Goal: Information Seeking & Learning: Learn about a topic

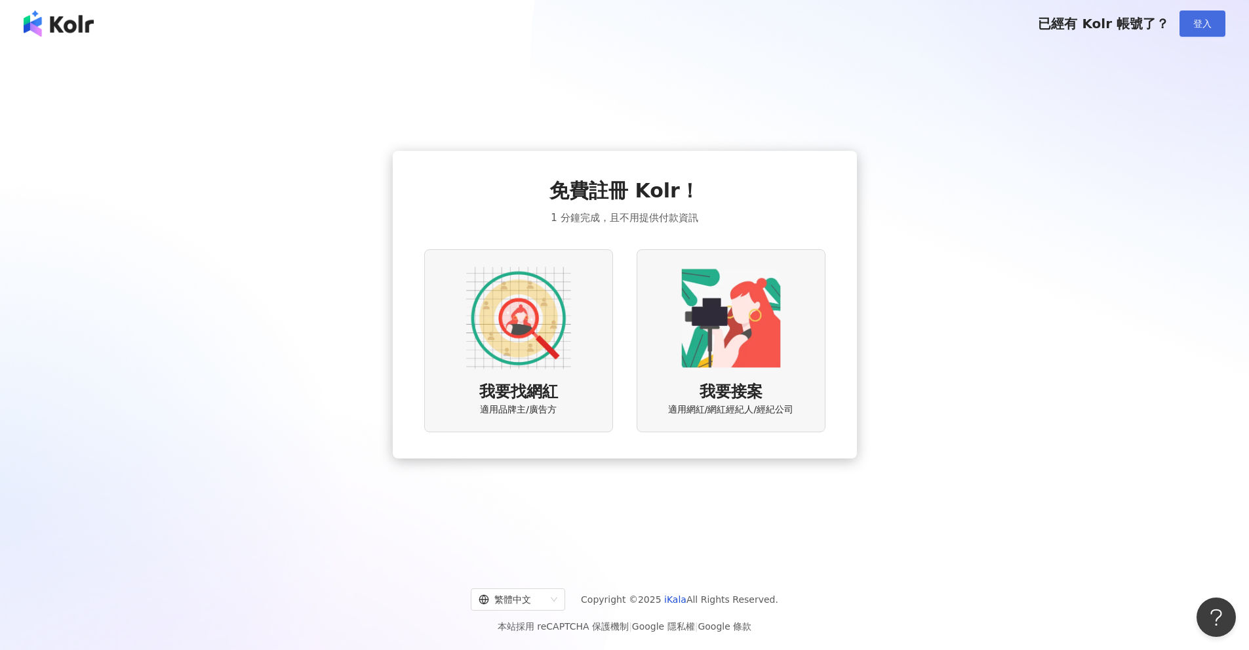
click at [1198, 18] on span "登入" at bounding box center [1202, 23] width 18 height 10
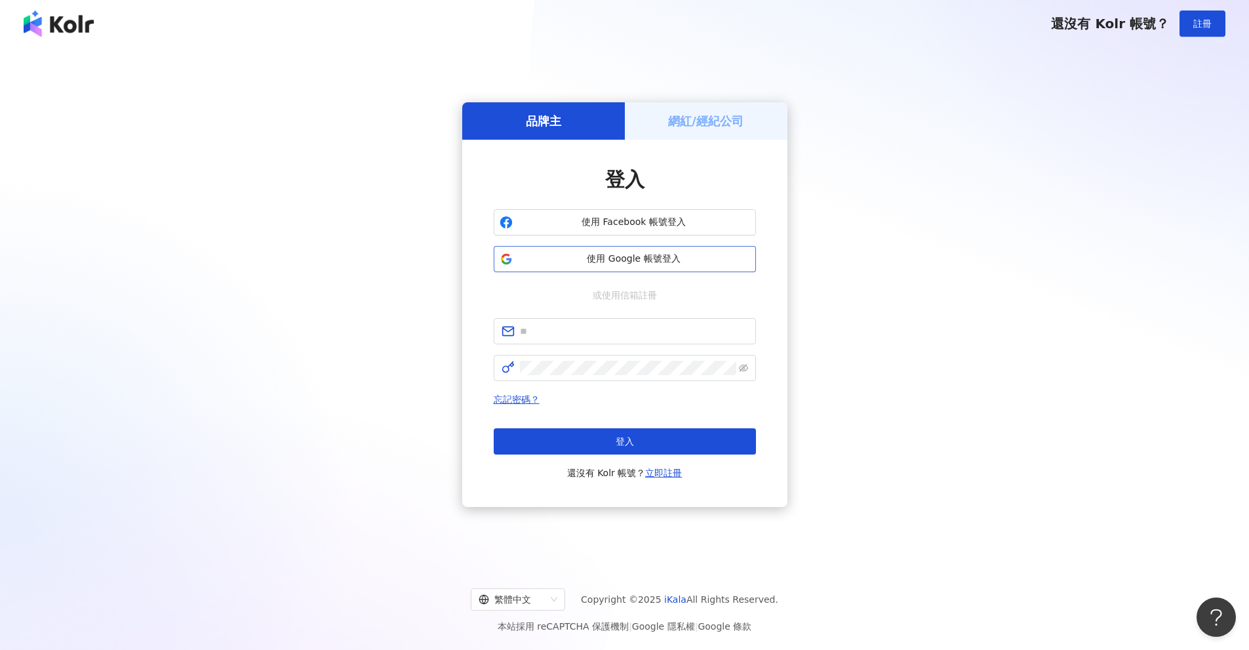
click at [610, 257] on span "使用 Google 帳號登入" at bounding box center [634, 258] width 232 height 13
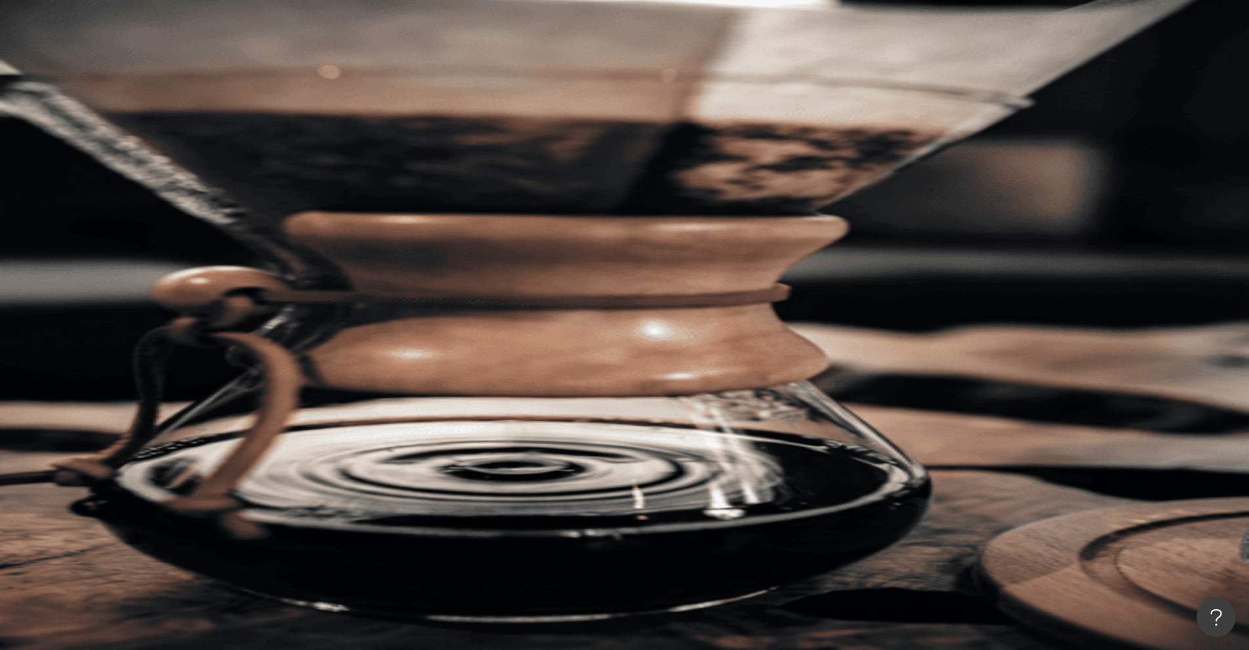
click at [345, 77] on input "search" at bounding box center [292, 64] width 106 height 25
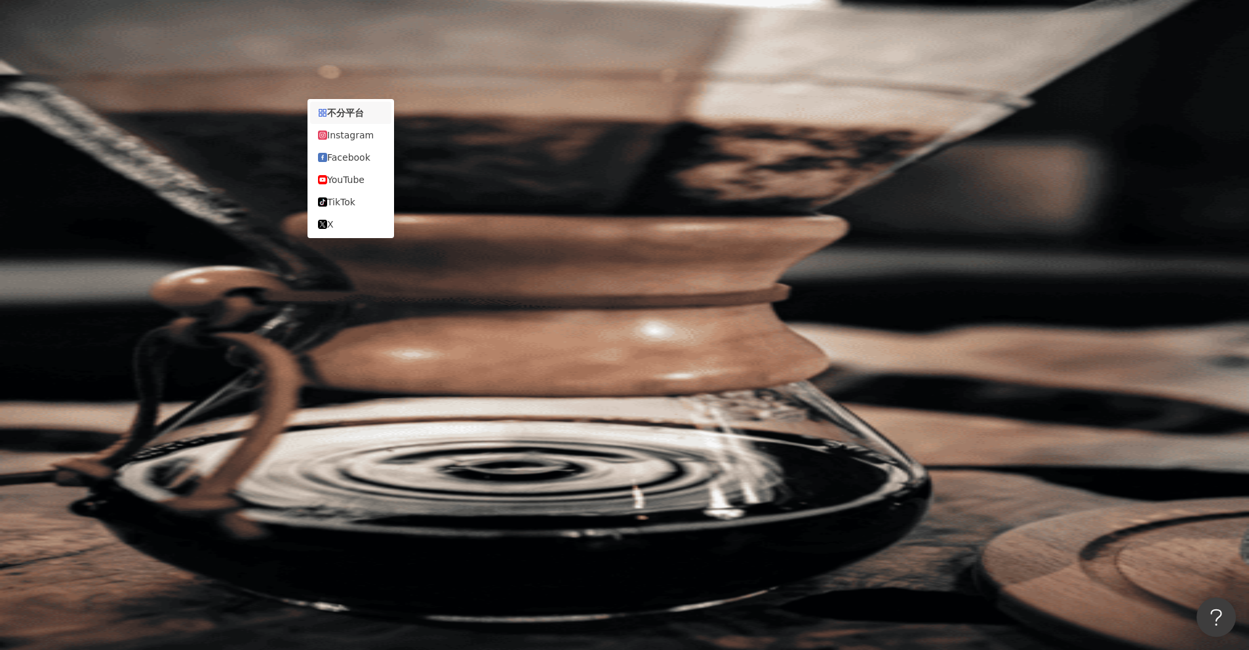
click at [208, 75] on div "不分平台" at bounding box center [186, 64] width 46 height 21
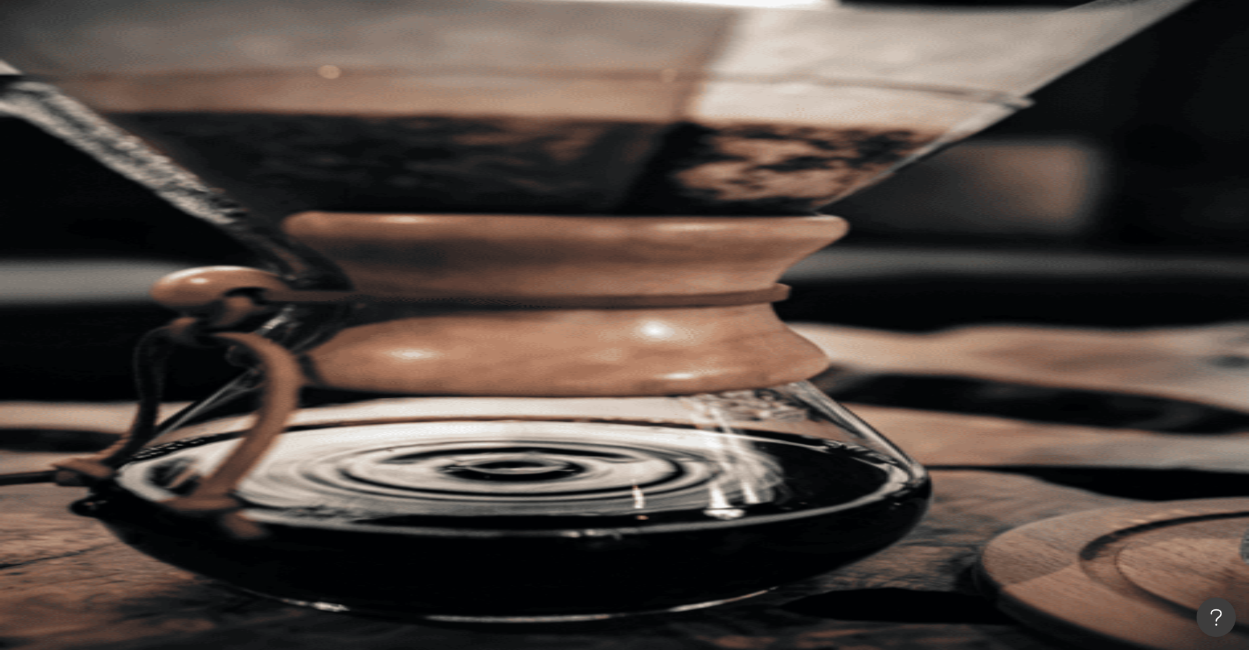
click at [187, 78] on div "不分平台 台灣 搜尋 您可能感興趣： 我是大人 我是你 類型 性別 追蹤數 互動率 觀看率 合作費用預估 更多篩選 搜尋指引 AI 開啟 AI 關閉" at bounding box center [702, 201] width 1094 height 299
click at [216, 164] on button "類型" at bounding box center [186, 177] width 62 height 26
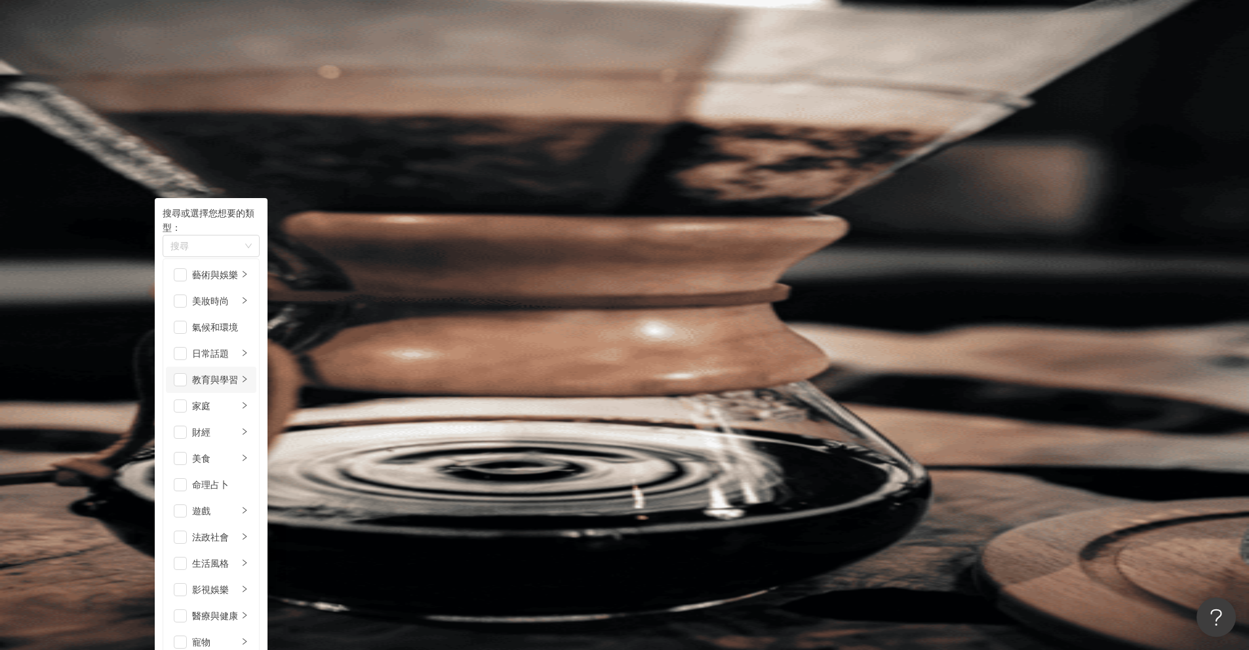
scroll to position [66, 0]
click at [187, 399] on span "button" at bounding box center [180, 405] width 13 height 13
click at [248, 400] on div "button" at bounding box center [245, 406] width 8 height 12
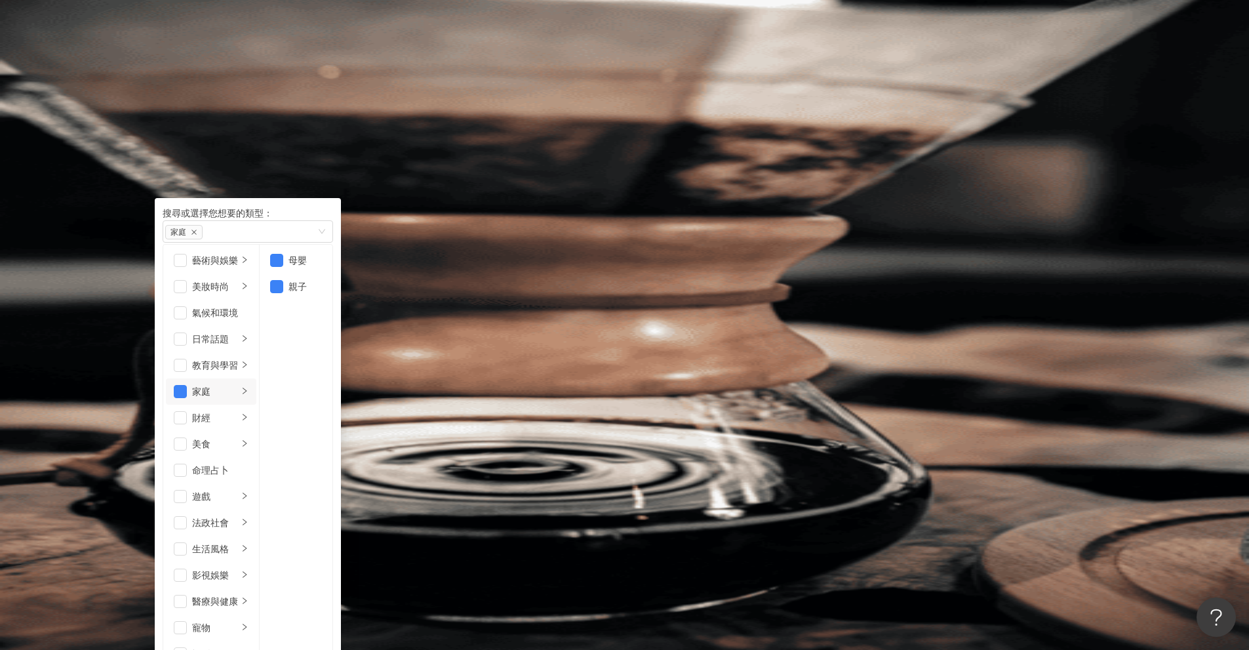
scroll to position [454, 0]
click at [317, 224] on div "家庭" at bounding box center [240, 231] width 151 height 15
type input "*"
type input "**"
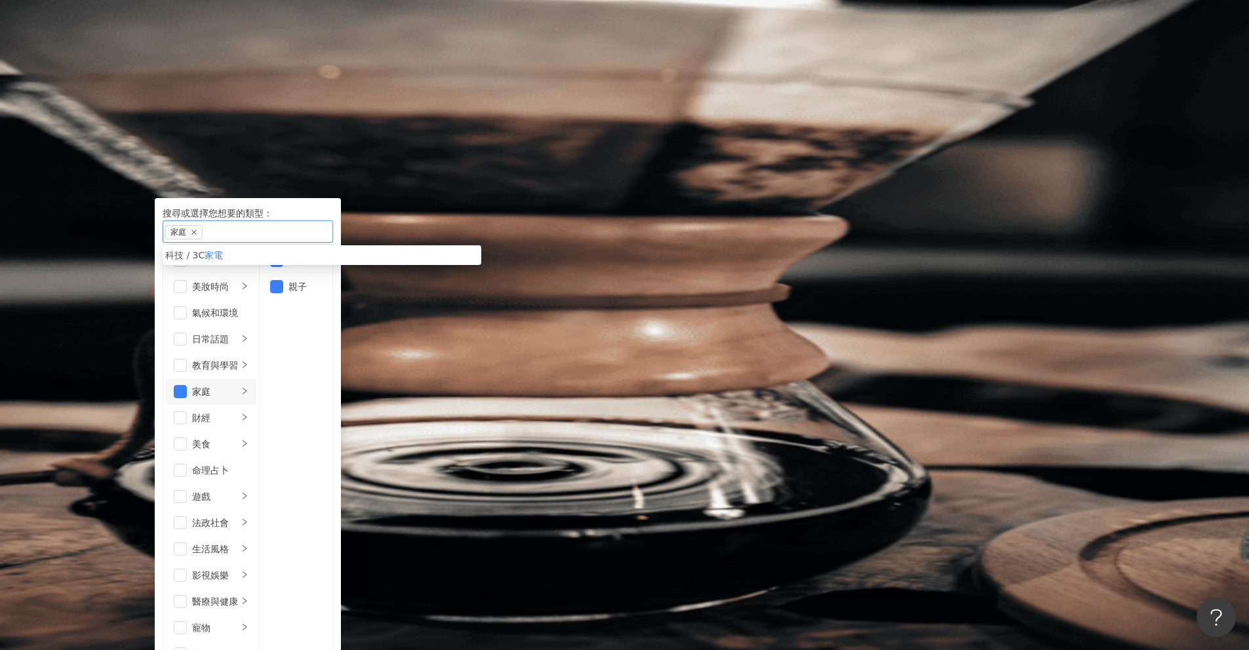
click at [223, 252] on mark "家電" at bounding box center [214, 255] width 18 height 10
click at [196, 225] on span "追蹤數" at bounding box center [182, 230] width 28 height 10
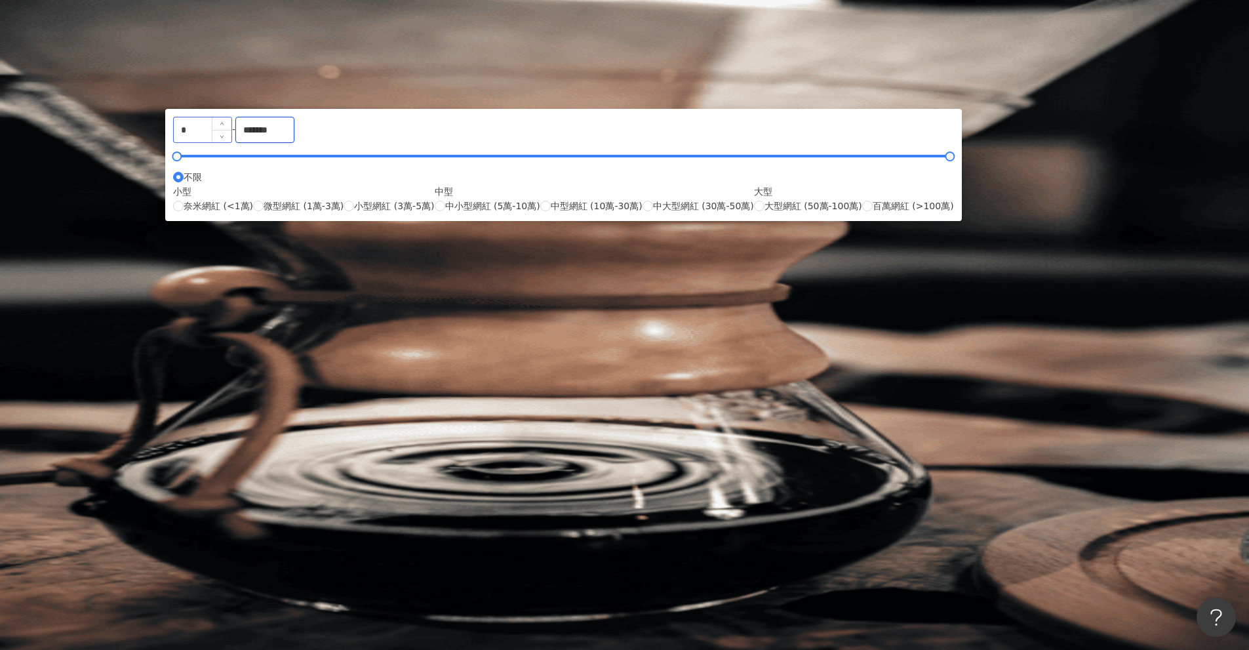
drag, startPoint x: 684, startPoint y: 203, endPoint x: 538, endPoint y: 206, distance: 146.9
click at [538, 206] on div "* - ******* 不限 小型 奈米網紅 (<1萬) 微型網紅 (1萬-3萬) 小型網紅 (3萬-5萬) 中型 中小型網紅 (5萬-10萬) 中型網紅 (…" at bounding box center [563, 165] width 781 height 96
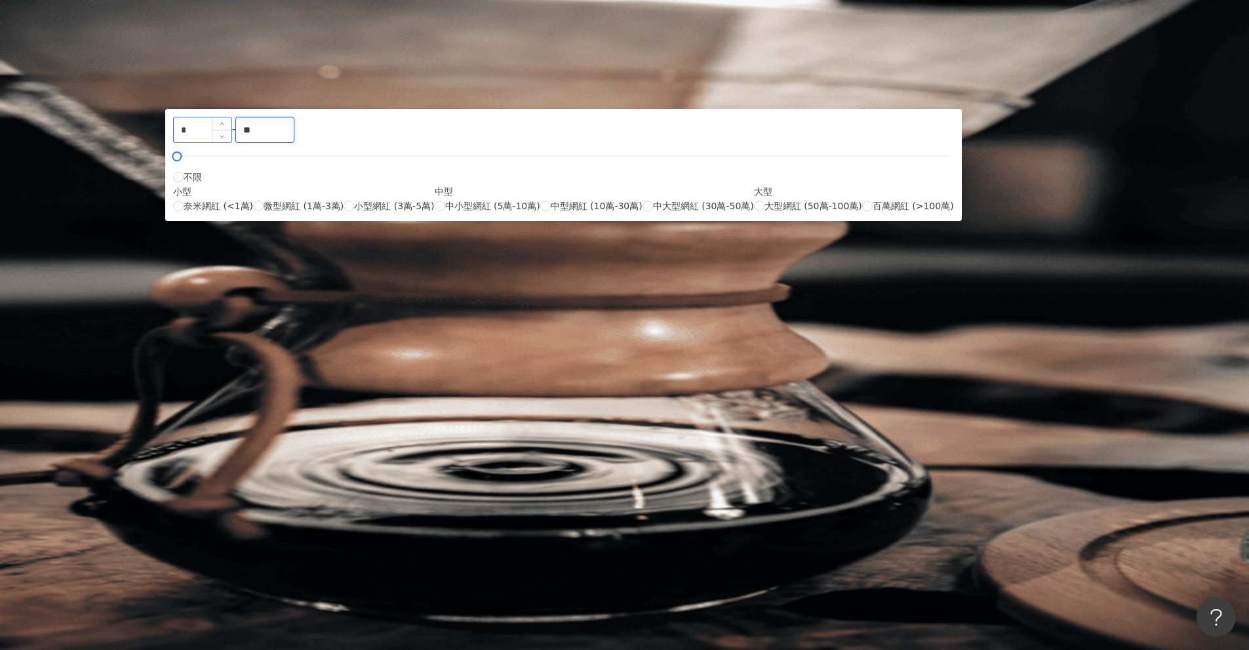
type input "*"
type input "******"
click at [859, 351] on div "AI 推薦 ： 精選優質網紅" at bounding box center [702, 358] width 1094 height 14
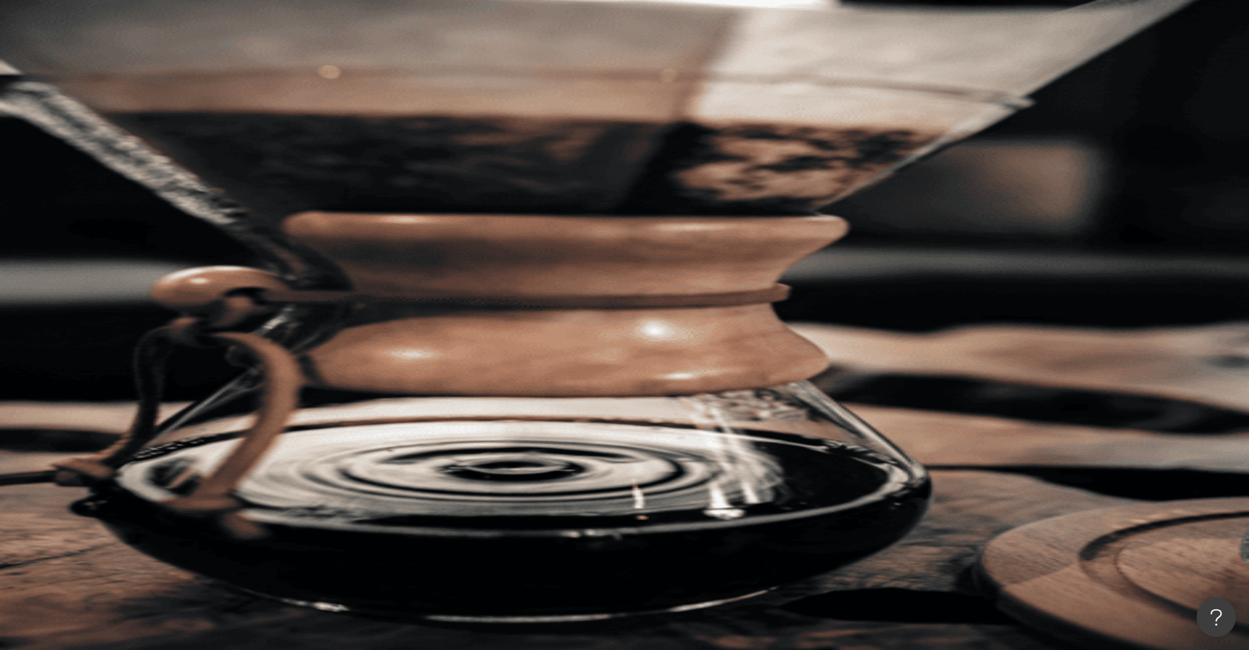
click at [215, 98] on button "搜尋" at bounding box center [185, 111] width 60 height 26
click at [201, 107] on span "搜尋" at bounding box center [192, 112] width 18 height 10
click at [216, 164] on button "類型" at bounding box center [186, 177] width 62 height 26
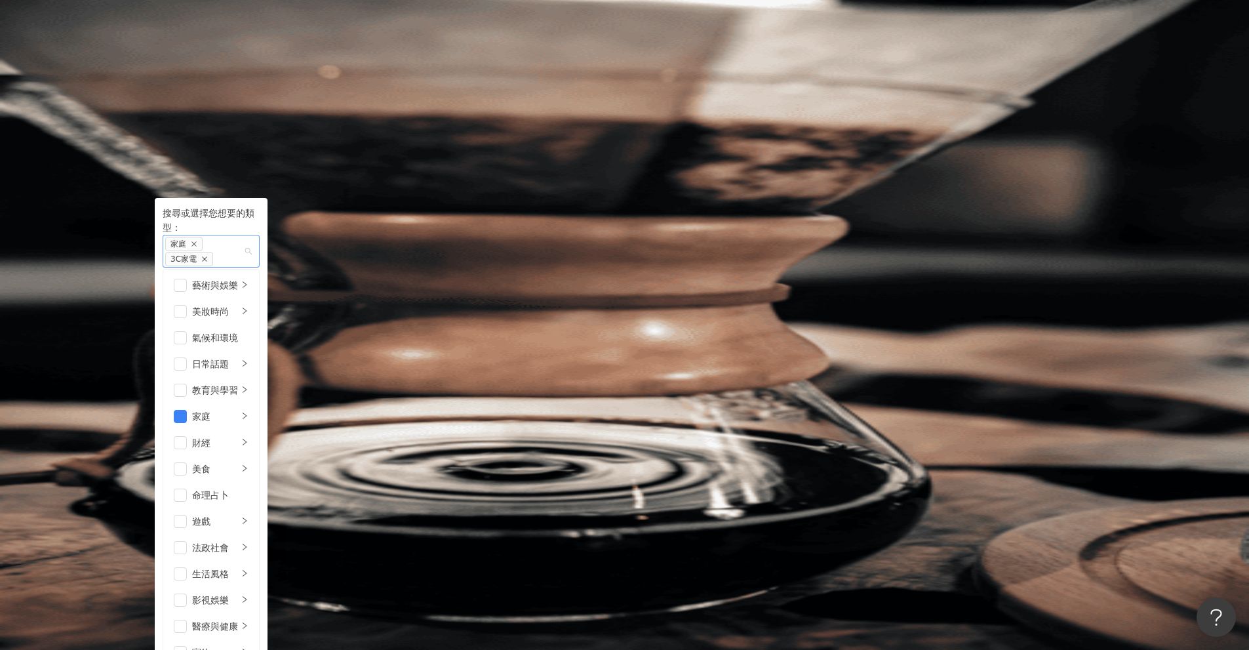
click at [208, 256] on icon "close" at bounding box center [204, 259] width 7 height 7
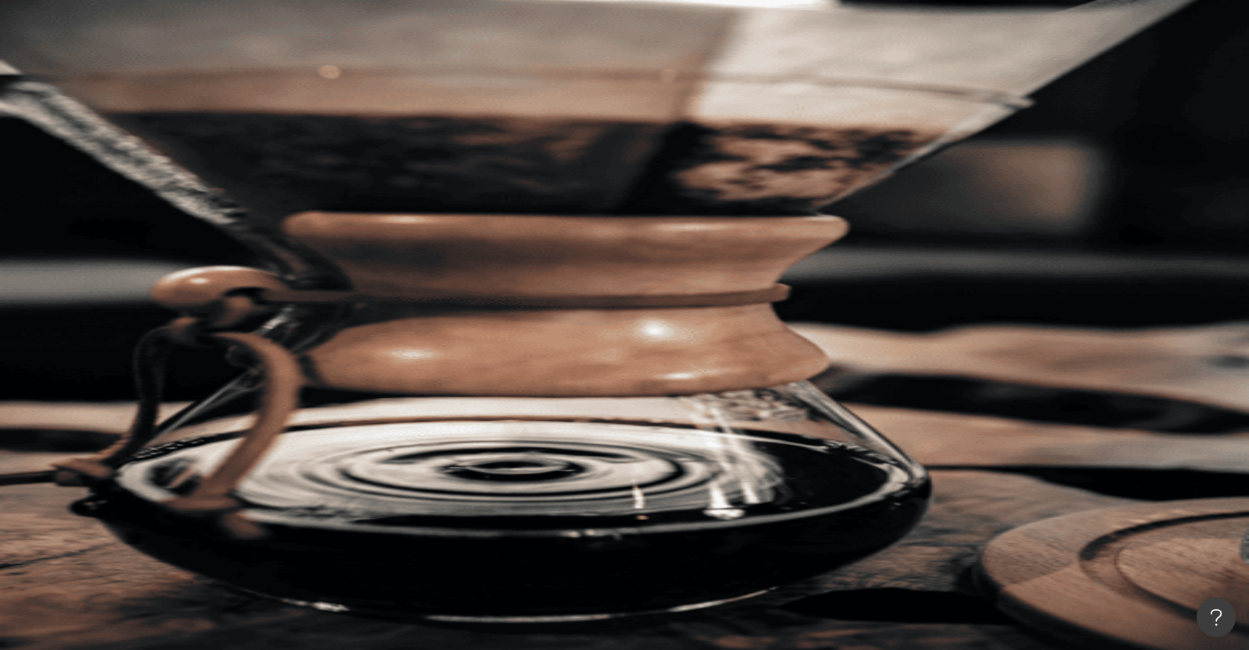
click at [212, 224] on icon "button" at bounding box center [206, 229] width 10 height 10
click at [1088, 157] on div "豐" at bounding box center [702, 183] width 1094 height 52
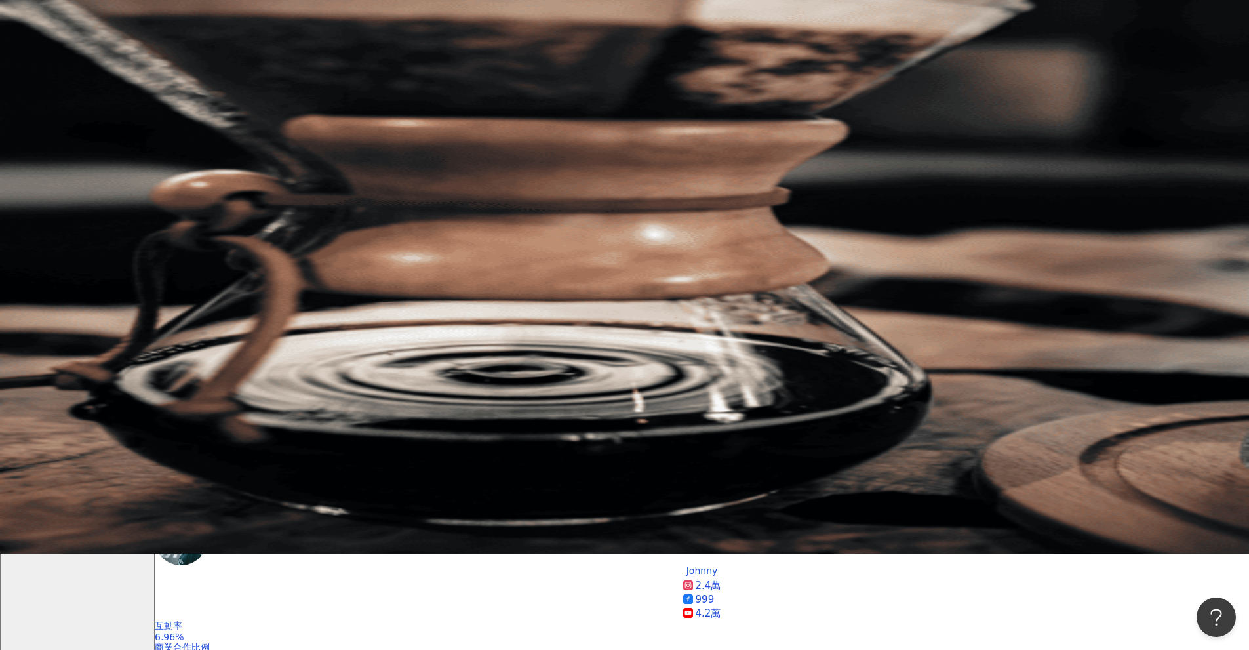
scroll to position [66, 0]
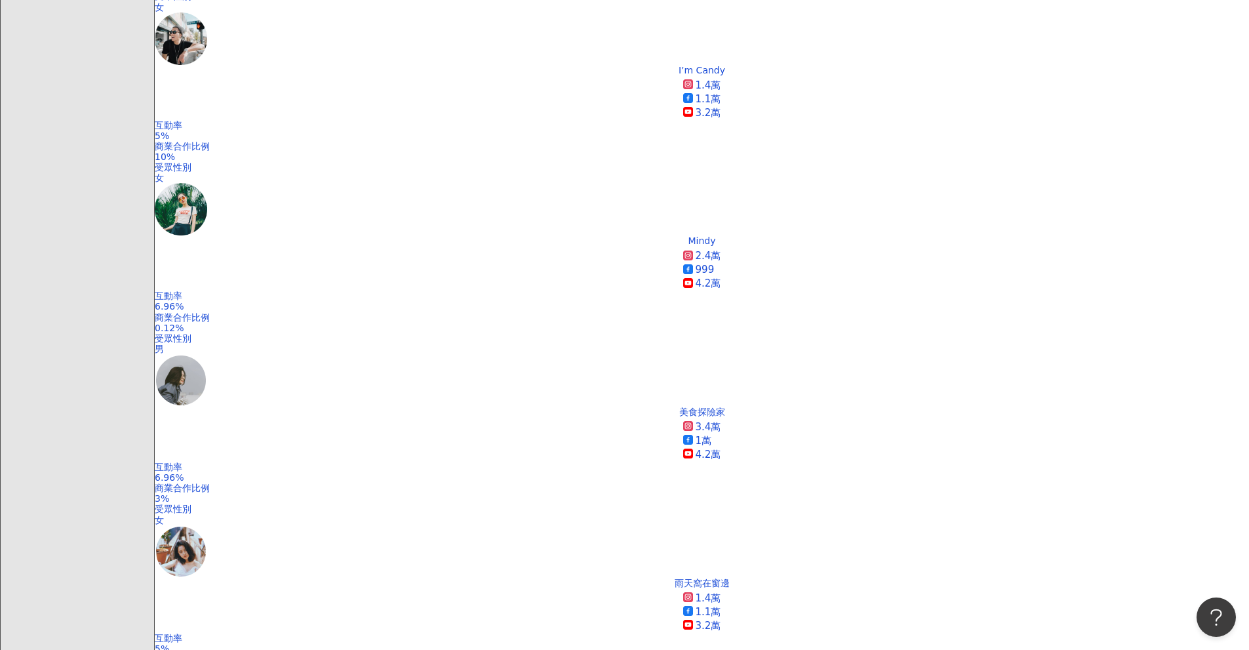
scroll to position [918, 0]
